Goal: Task Accomplishment & Management: Complete application form

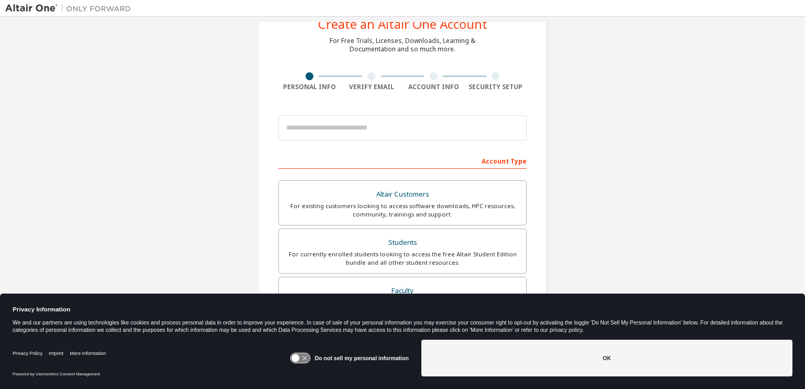
scroll to position [37, 0]
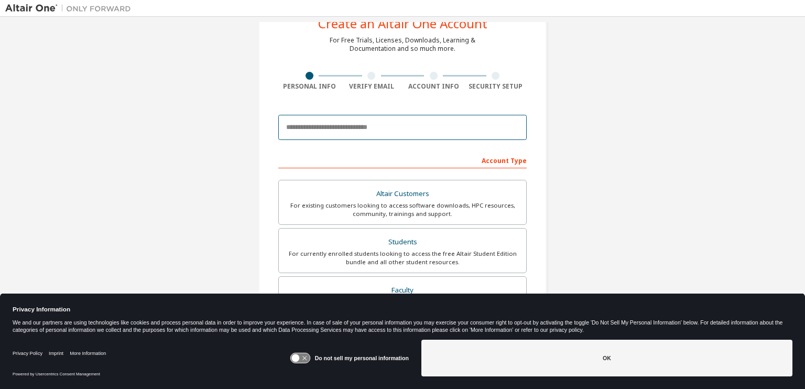
click at [373, 127] on input "email" at bounding box center [402, 127] width 248 height 25
type input "**********"
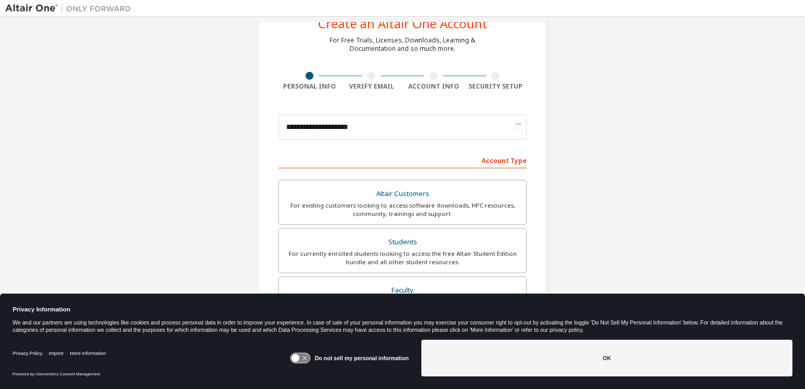
click at [304, 359] on icon at bounding box center [299, 358] width 19 height 10
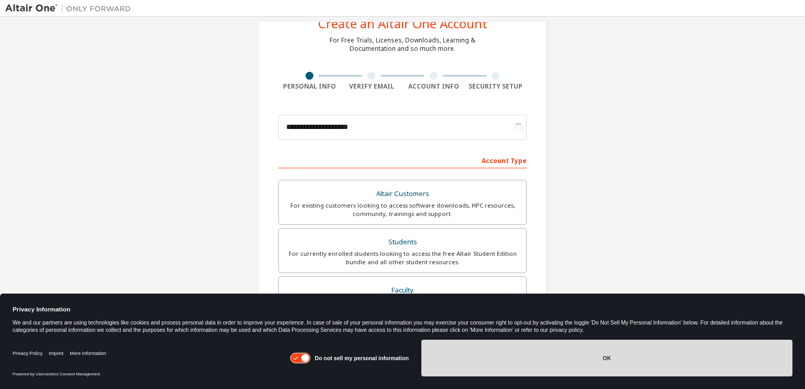
click at [432, 353] on button "OK" at bounding box center [606, 358] width 371 height 37
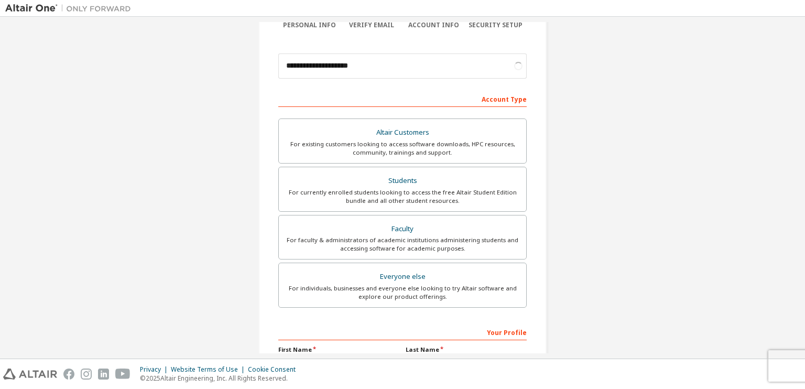
scroll to position [106, 0]
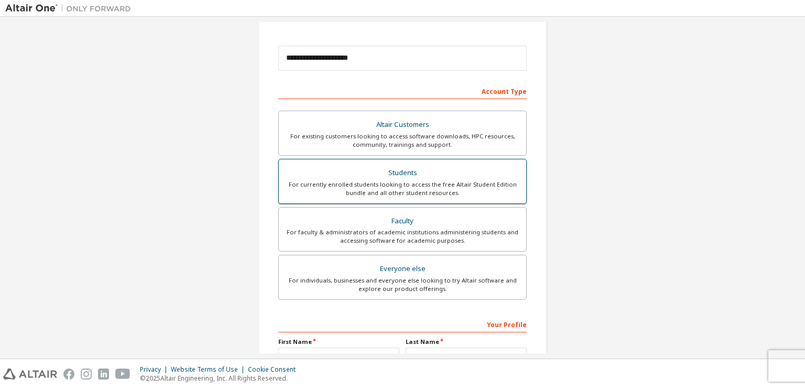
click at [394, 190] on div "For currently enrolled students looking to access the free Altair Student Editi…" at bounding box center [402, 188] width 235 height 17
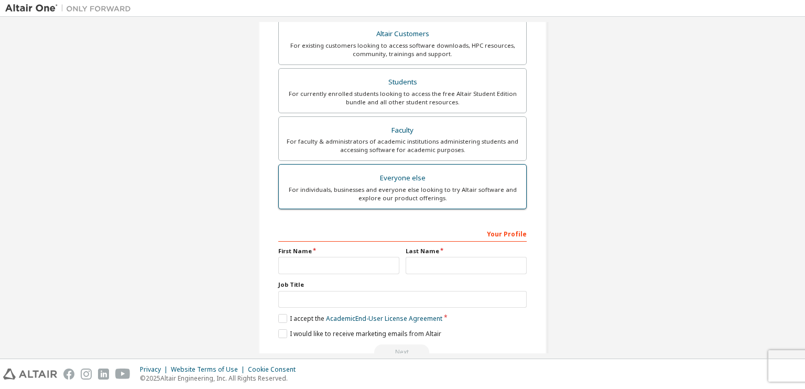
scroll to position [207, 0]
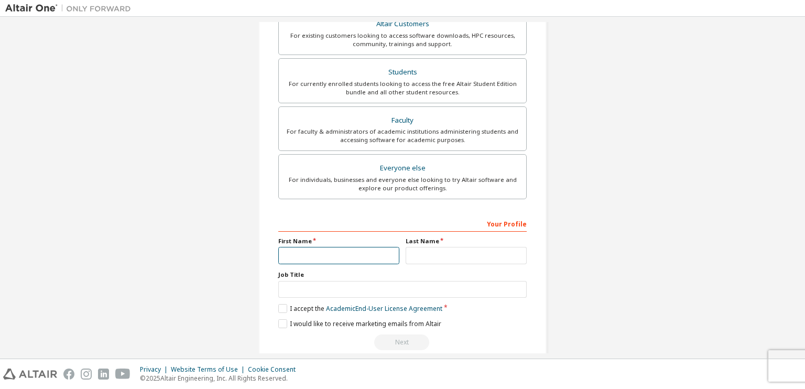
click at [357, 259] on input "text" at bounding box center [338, 255] width 121 height 17
type input "*******"
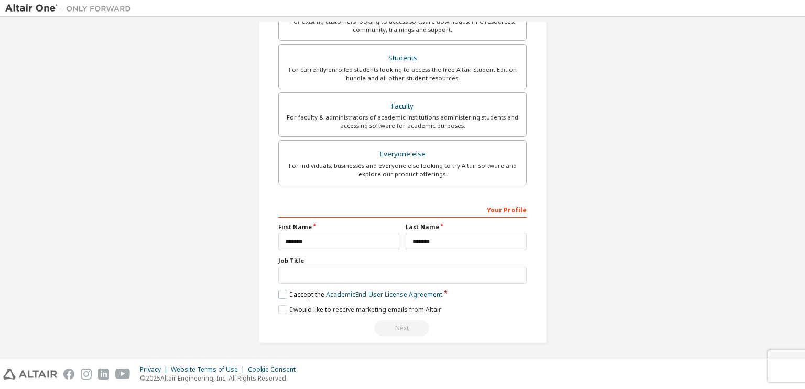
click at [283, 292] on label "I accept the Academic End-User License Agreement" at bounding box center [360, 294] width 164 height 9
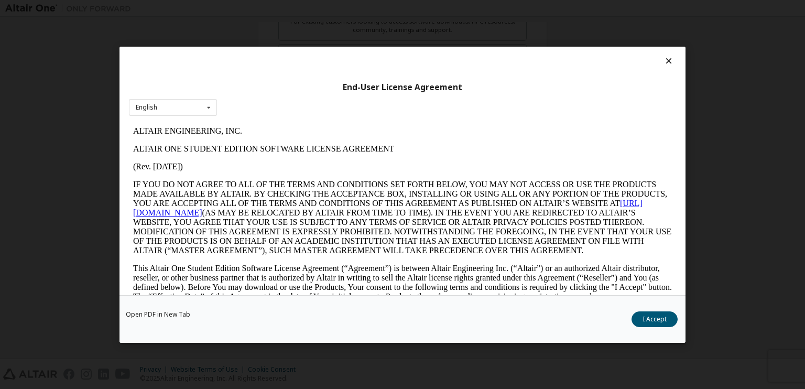
scroll to position [0, 0]
click at [642, 319] on button "I Accept" at bounding box center [655, 319] width 46 height 16
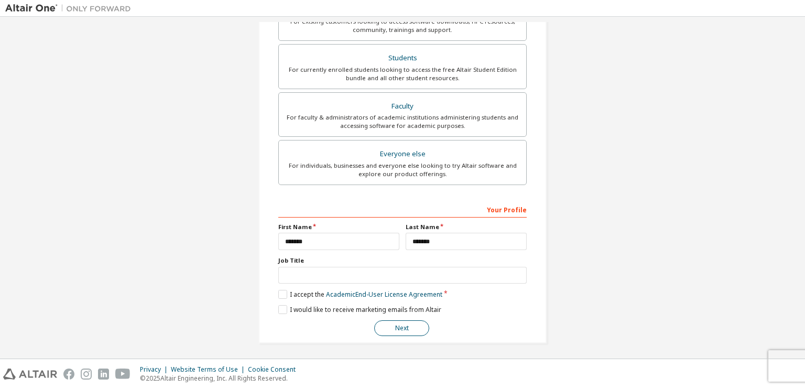
click at [404, 320] on button "Next" at bounding box center [401, 328] width 55 height 16
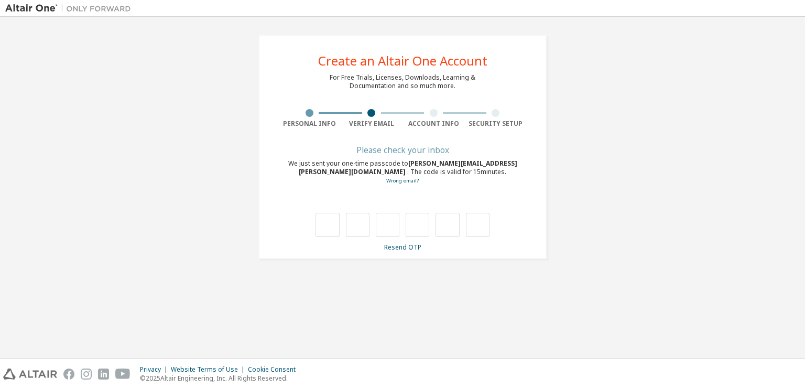
type input "*"
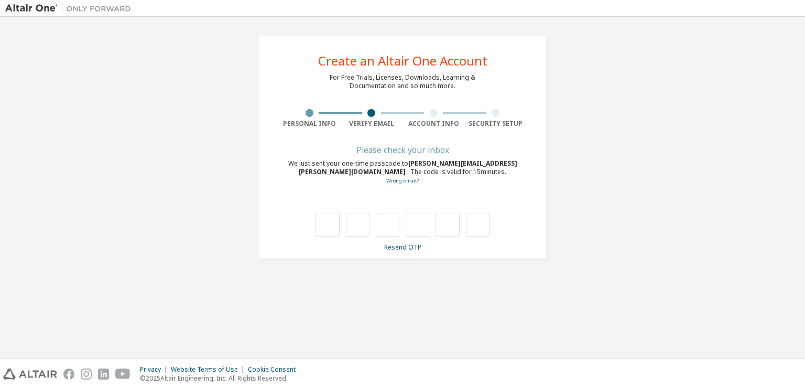
type input "*"
